Goal: Information Seeking & Learning: Learn about a topic

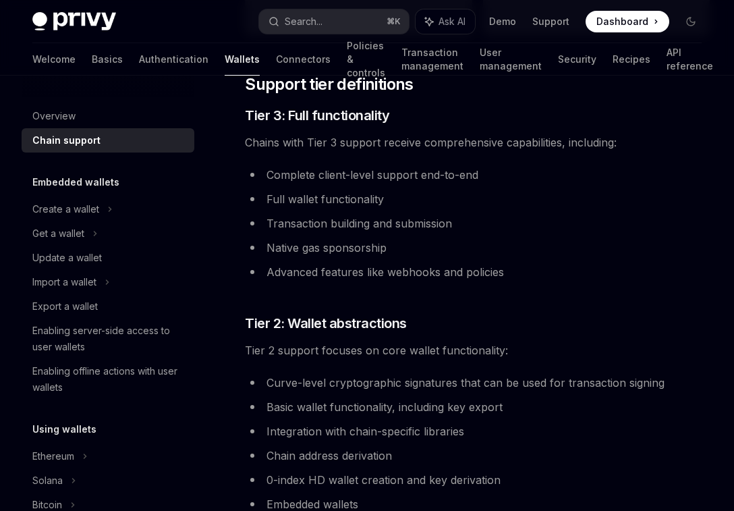
scroll to position [763, 0]
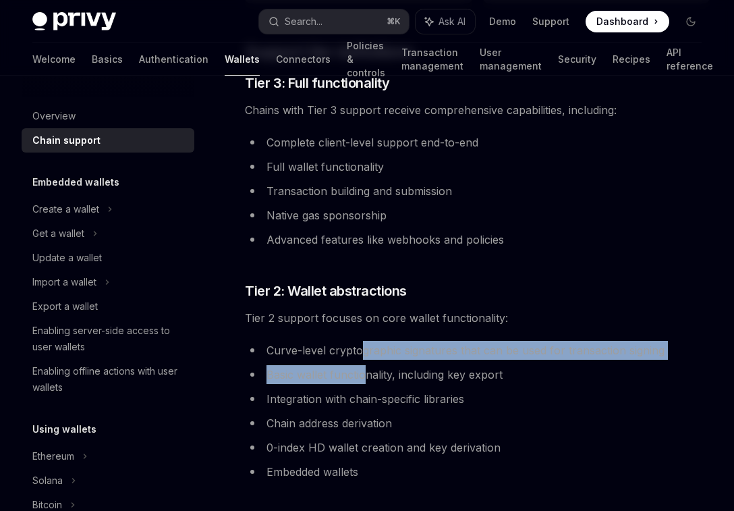
drag, startPoint x: 364, startPoint y: 353, endPoint x: 364, endPoint y: 368, distance: 15.5
click at [364, 368] on ul "Curve-level cryptographic signatures that can be used for transaction signing B…" at bounding box center [477, 411] width 465 height 140
click at [364, 368] on li "Basic wallet functionality, including key export" at bounding box center [477, 374] width 465 height 19
drag, startPoint x: 418, startPoint y: 345, endPoint x: 418, endPoint y: 376, distance: 31.0
click at [418, 376] on ul "Curve-level cryptographic signatures that can be used for transaction signing B…" at bounding box center [477, 411] width 465 height 140
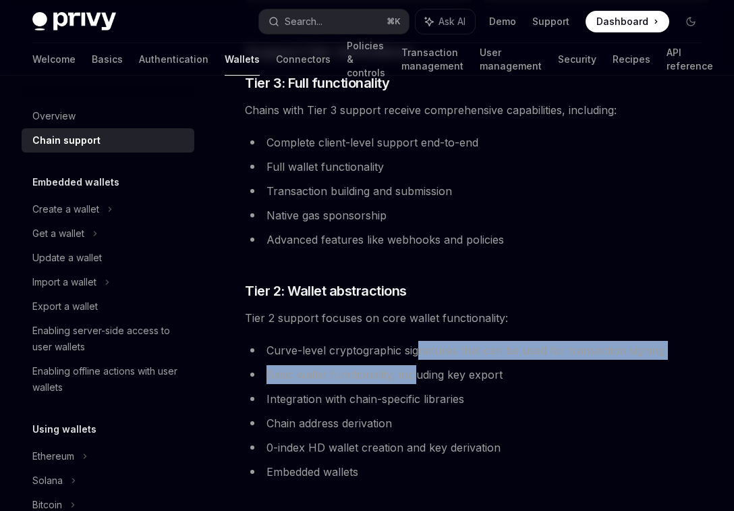
click at [418, 376] on li "Basic wallet functionality, including key export" at bounding box center [477, 374] width 465 height 19
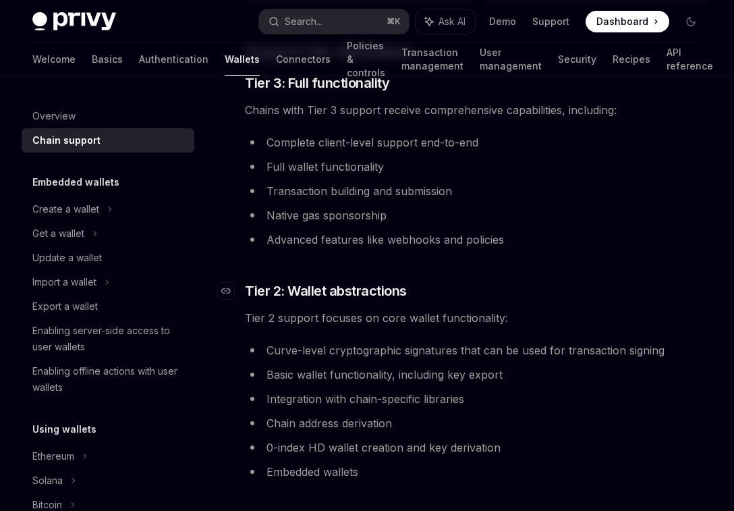
click at [278, 296] on span "Tier 2: Wallet abstractions" at bounding box center [326, 290] width 162 height 19
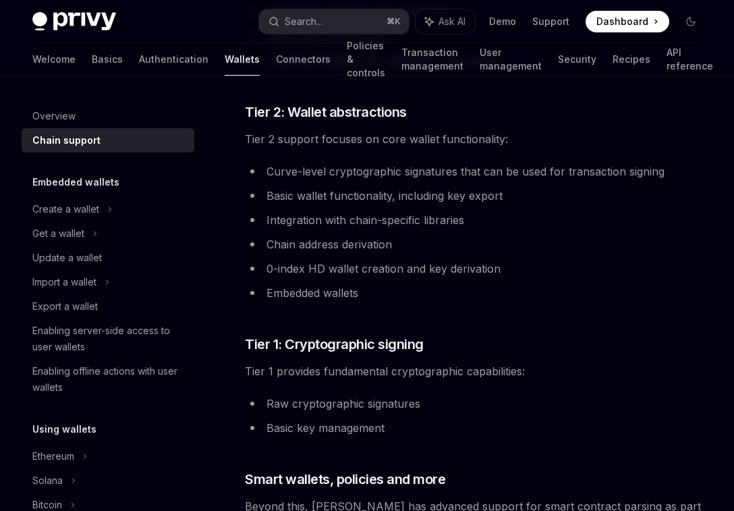
scroll to position [934, 0]
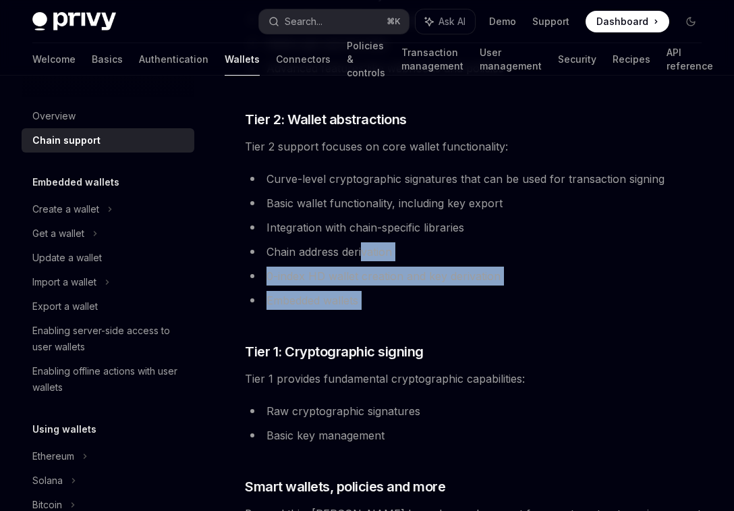
drag, startPoint x: 370, startPoint y: 315, endPoint x: 365, endPoint y: 256, distance: 58.9
click at [365, 256] on div "**********" at bounding box center [477, 184] width 465 height 1897
click at [365, 256] on li "Chain address derivation" at bounding box center [477, 251] width 465 height 19
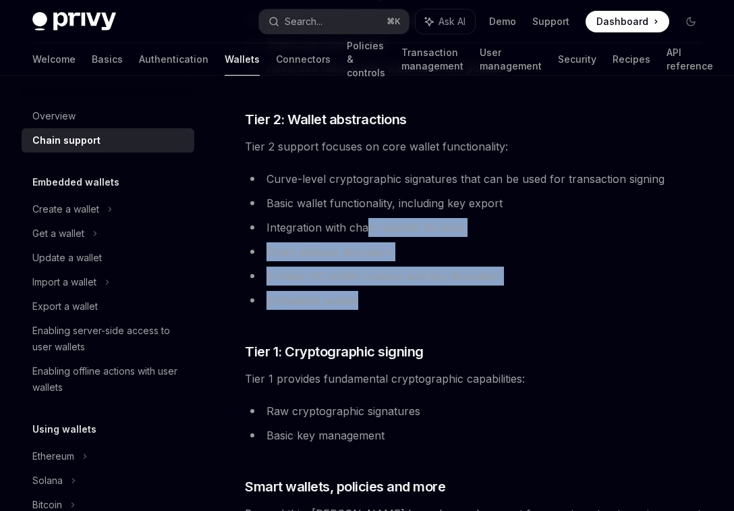
drag, startPoint x: 365, startPoint y: 223, endPoint x: 367, endPoint y: 299, distance: 76.2
click at [367, 299] on ul "Curve-level cryptographic signatures that can be used for transaction signing B…" at bounding box center [477, 239] width 465 height 140
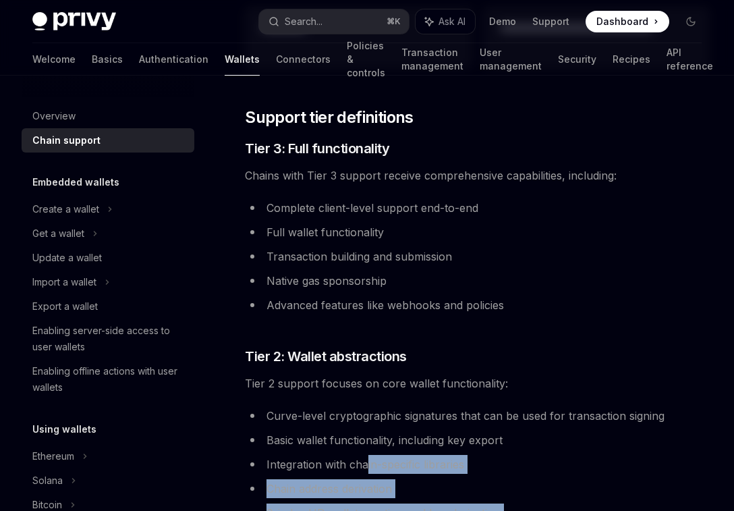
scroll to position [779, 0]
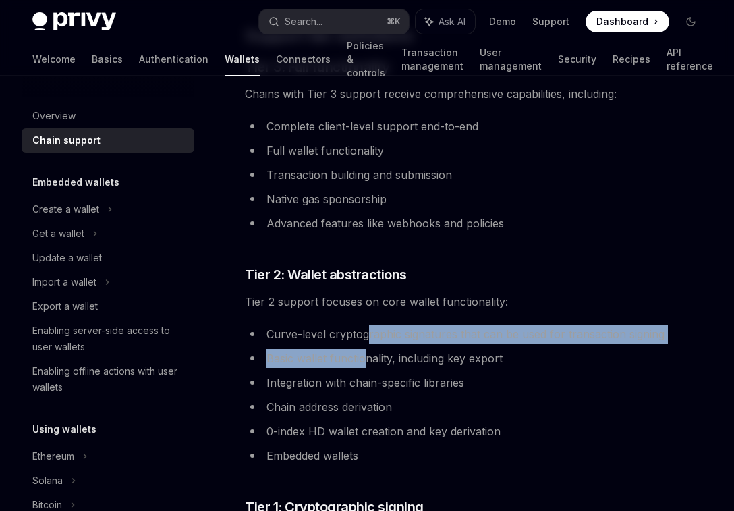
drag, startPoint x: 366, startPoint y: 330, endPoint x: 368, endPoint y: 357, distance: 27.1
click at [368, 357] on ul "Curve-level cryptographic signatures that can be used for transaction signing B…" at bounding box center [477, 394] width 465 height 140
click at [368, 357] on li "Basic wallet functionality, including key export" at bounding box center [477, 358] width 465 height 19
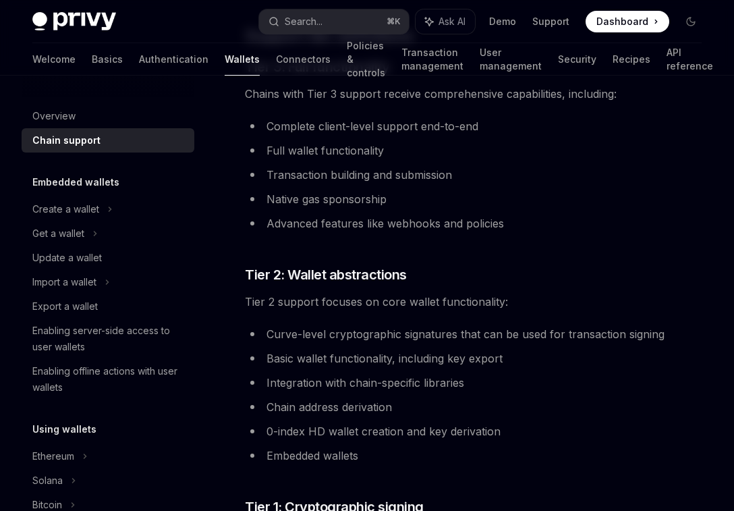
scroll to position [768, 0]
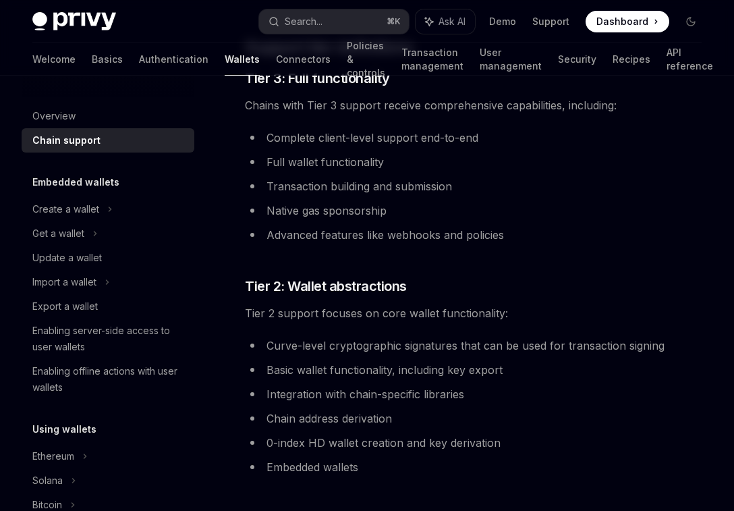
click at [337, 247] on div "**********" at bounding box center [477, 350] width 465 height 1897
click at [6, 388] on div "**********" at bounding box center [350, 417] width 723 height 2164
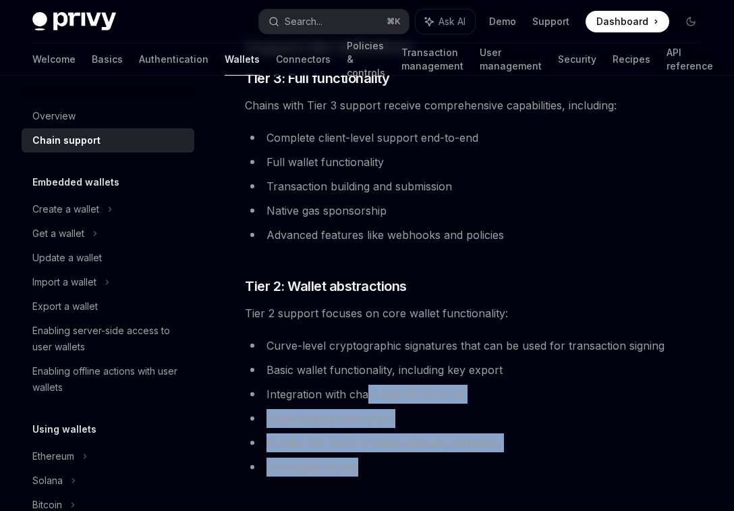
drag, startPoint x: 366, startPoint y: 403, endPoint x: 364, endPoint y: 469, distance: 65.4
click at [364, 469] on ul "Curve-level cryptographic signatures that can be used for transaction signing B…" at bounding box center [477, 406] width 465 height 140
click at [364, 468] on li "Embedded wallets" at bounding box center [477, 466] width 465 height 19
